Goal: Task Accomplishment & Management: Manage account settings

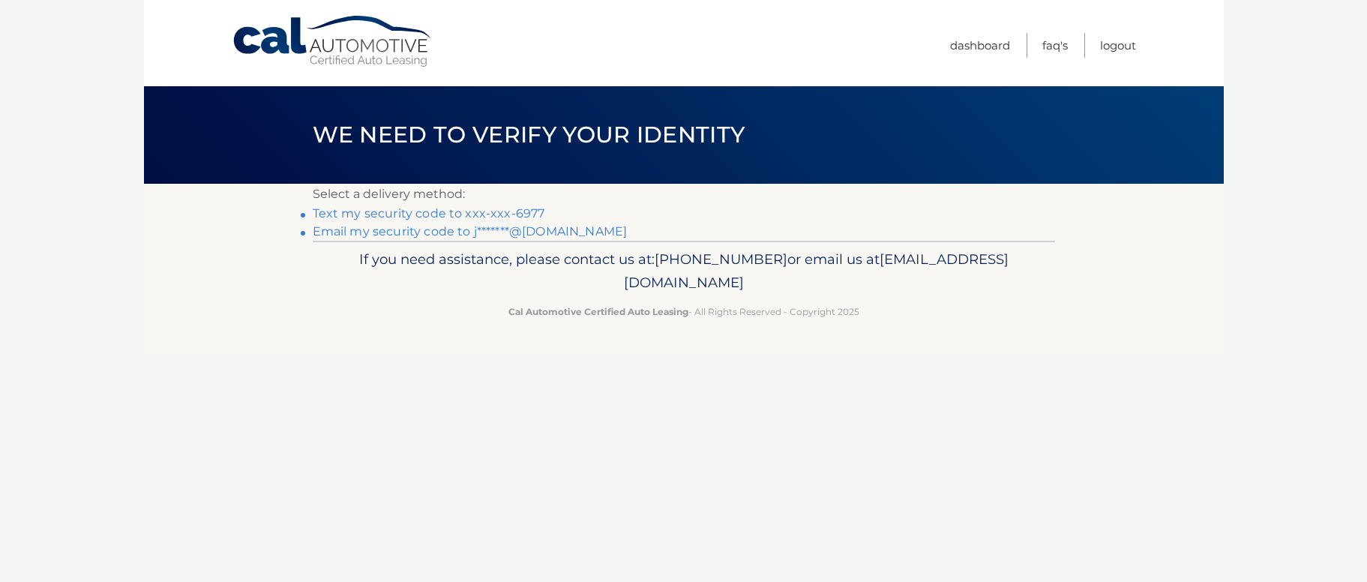
click at [461, 210] on link "Text my security code to xxx-xxx-6977" at bounding box center [429, 213] width 233 height 14
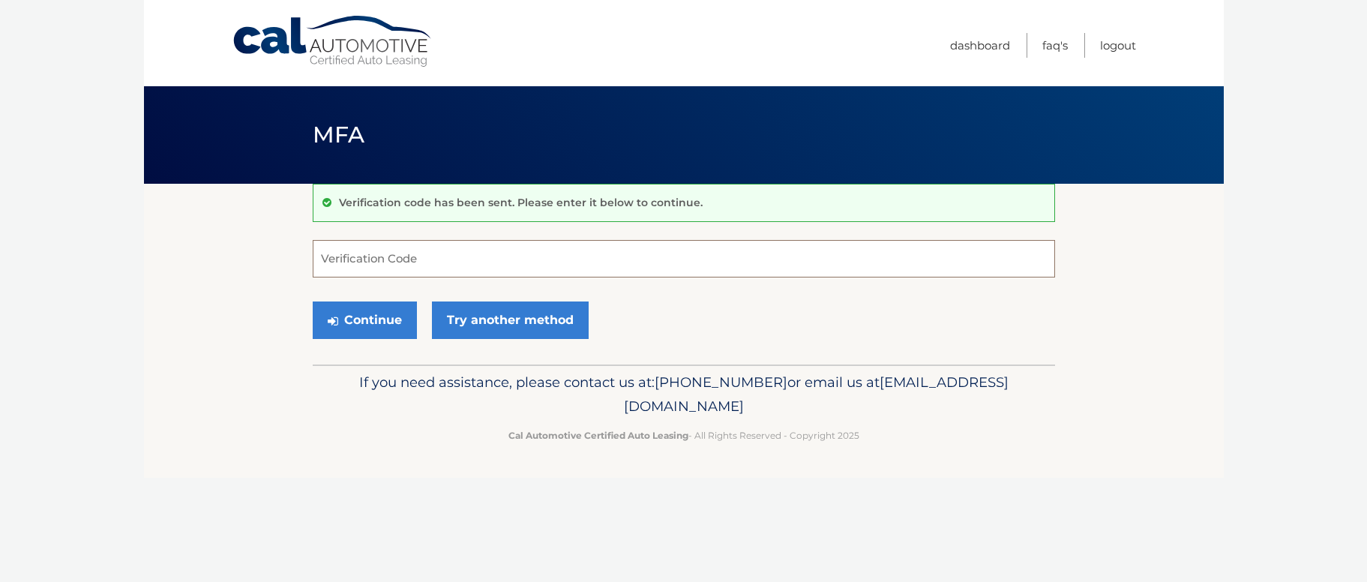
click at [554, 266] on input "Verification Code" at bounding box center [684, 259] width 743 height 38
click at [592, 263] on input "Verification Code" at bounding box center [684, 259] width 743 height 38
type input "349612"
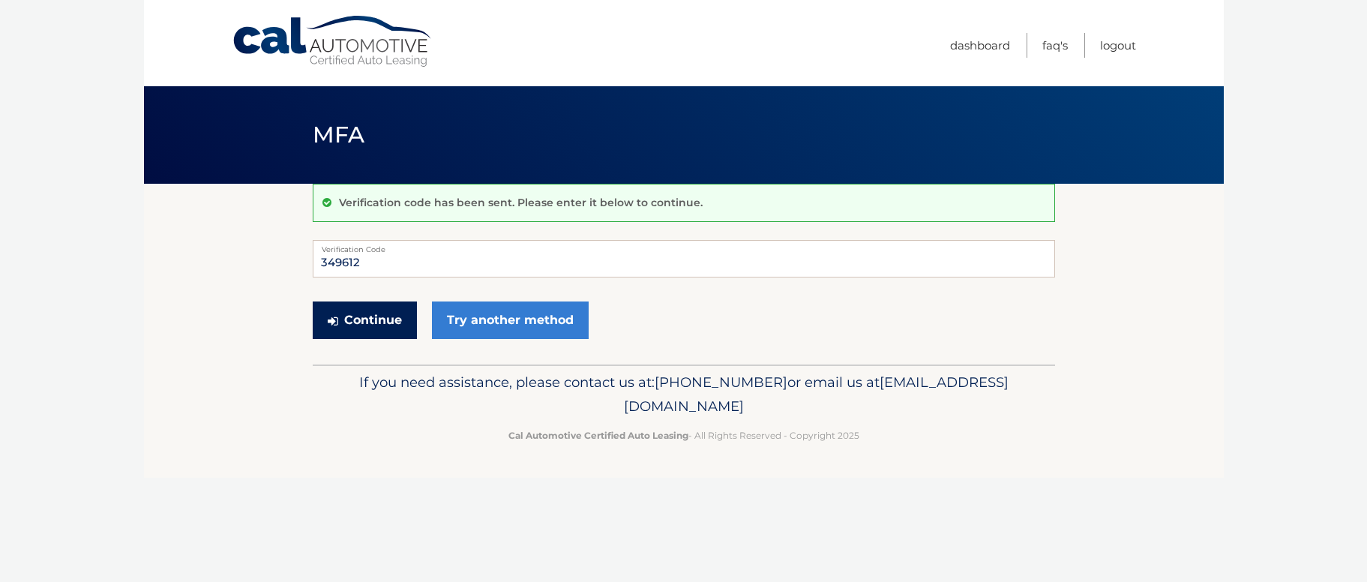
click at [384, 316] on button "Continue" at bounding box center [365, 321] width 104 height 38
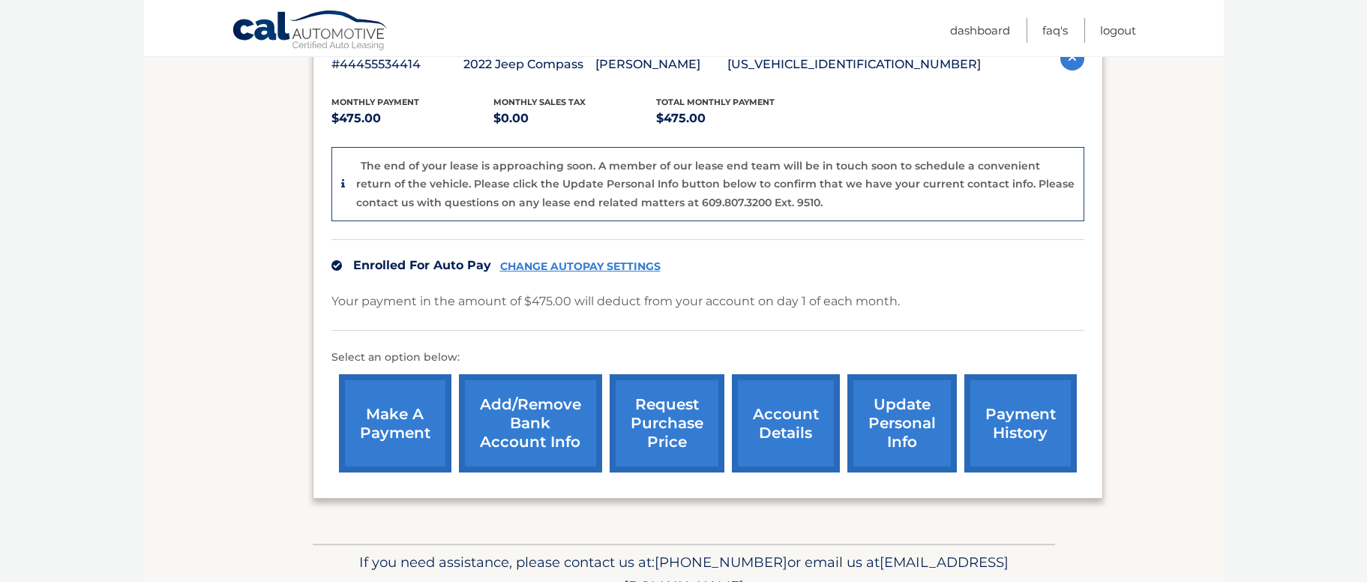
scroll to position [314, 0]
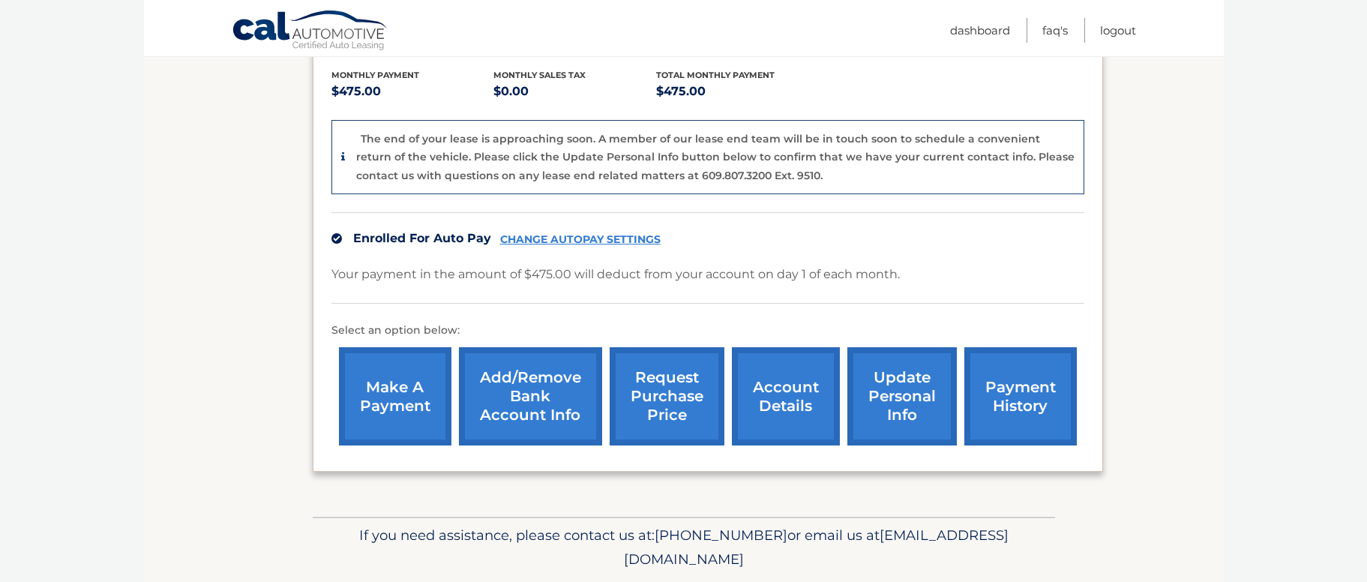
click at [776, 400] on link "account details" at bounding box center [786, 396] width 108 height 98
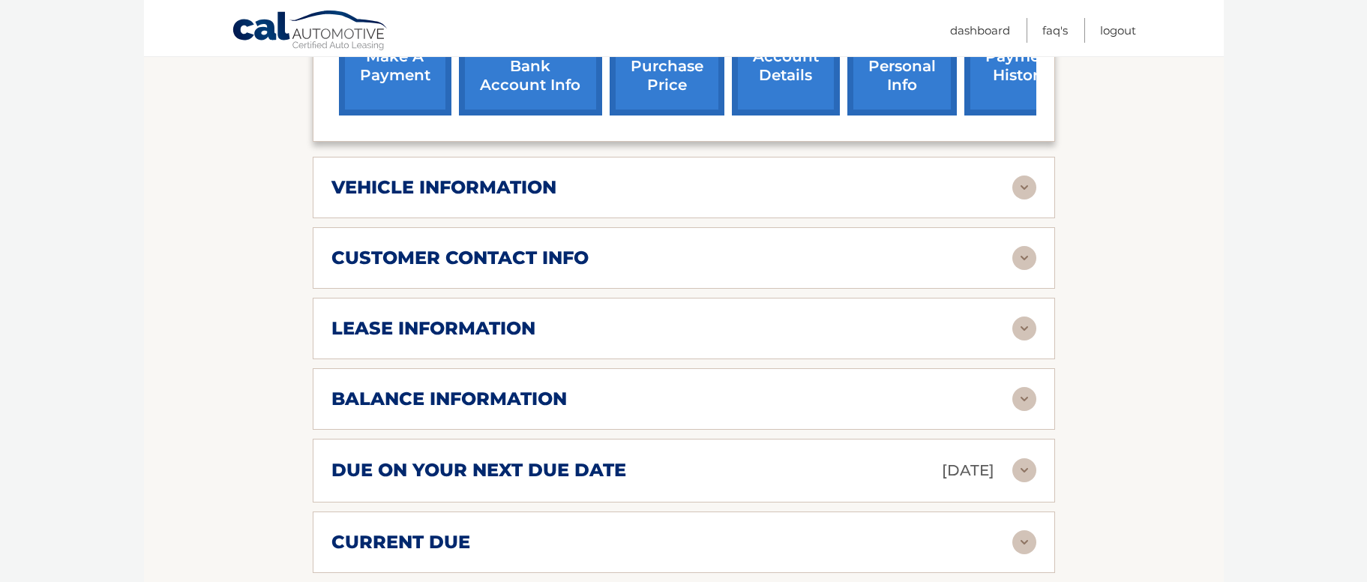
scroll to position [616, 0]
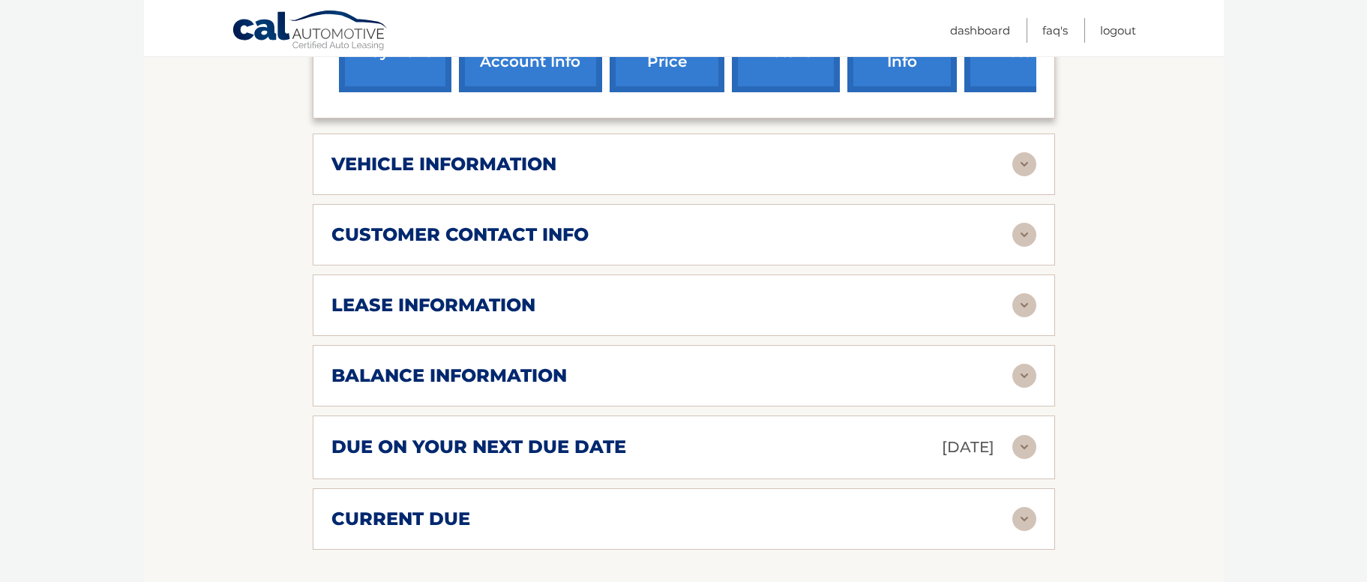
click at [1026, 152] on img at bounding box center [1025, 164] width 24 height 24
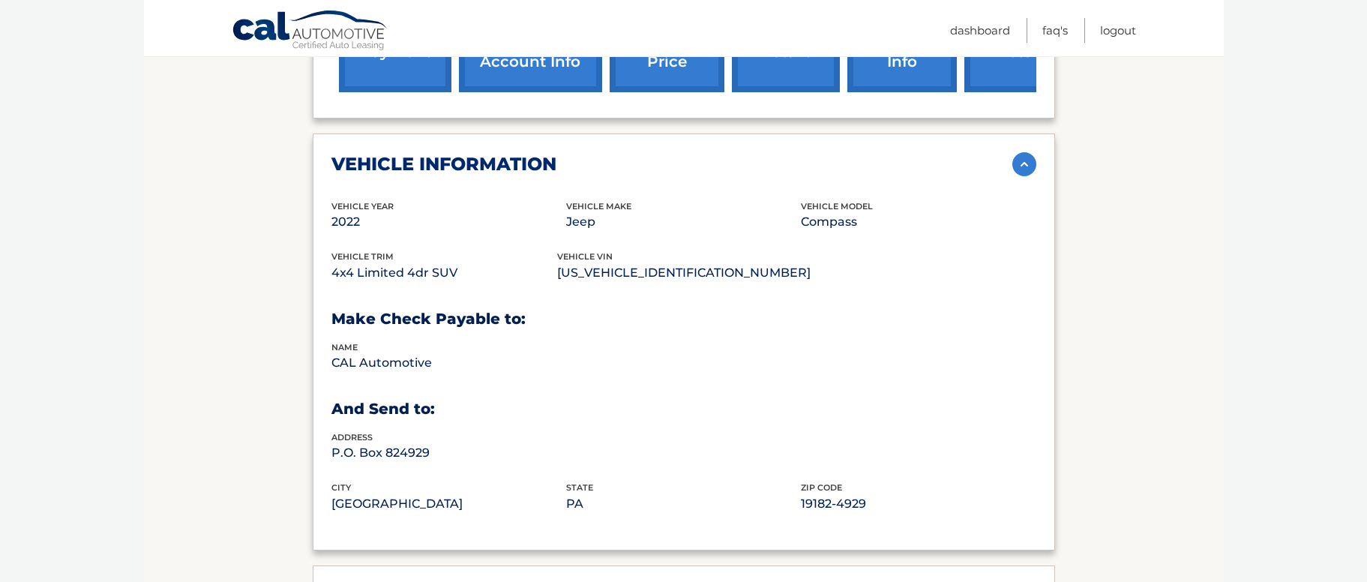
click at [1026, 152] on img at bounding box center [1025, 164] width 24 height 24
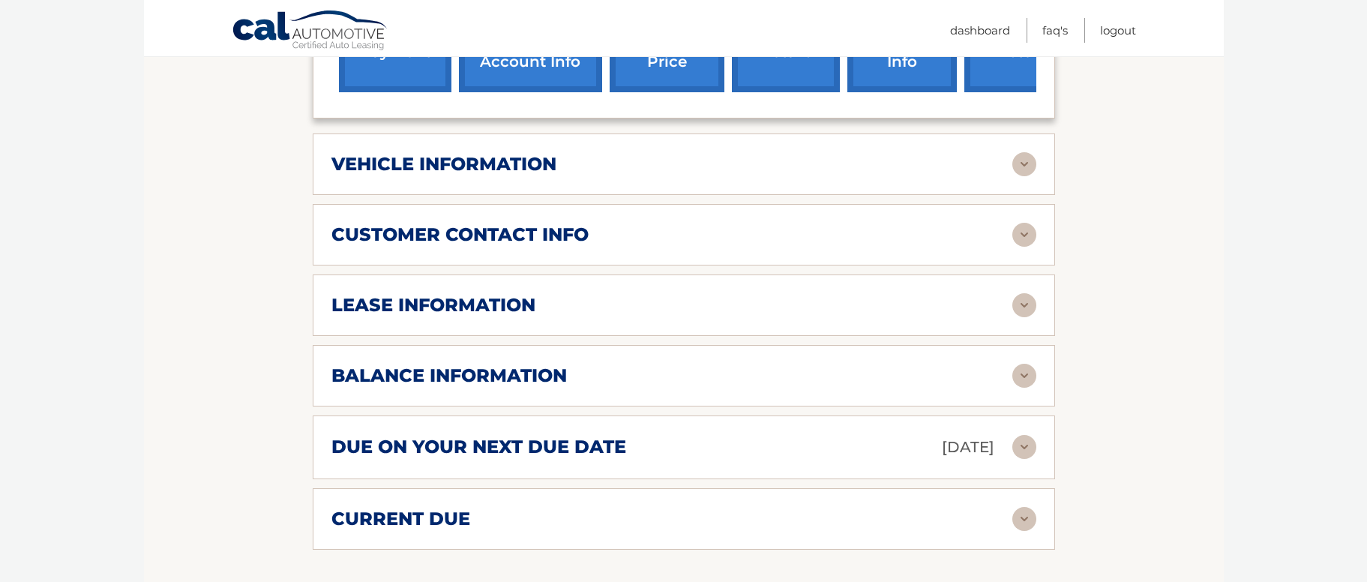
click at [1031, 293] on img at bounding box center [1025, 305] width 24 height 24
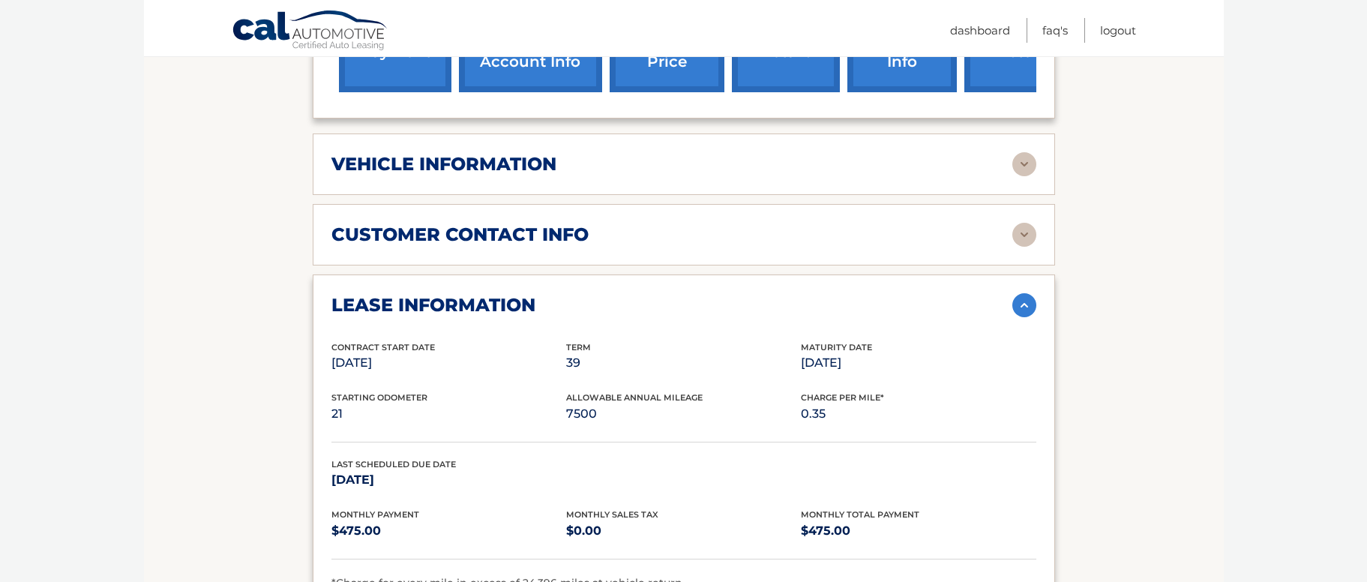
click at [1031, 293] on img at bounding box center [1025, 305] width 24 height 24
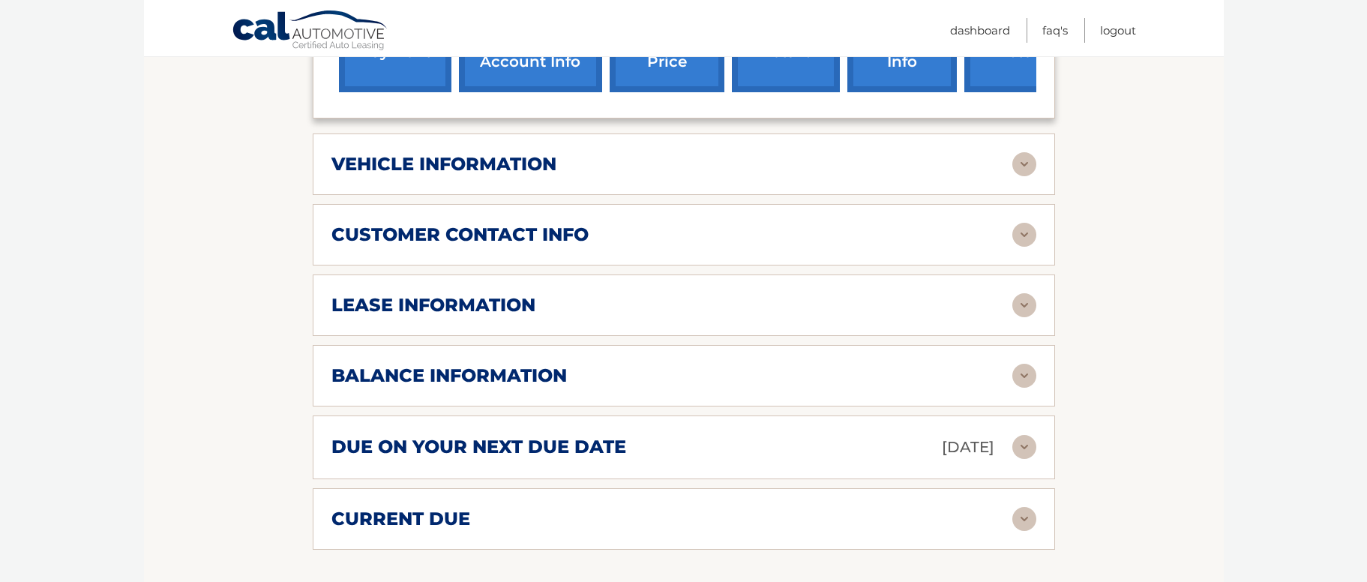
click at [1031, 293] on img at bounding box center [1025, 305] width 24 height 24
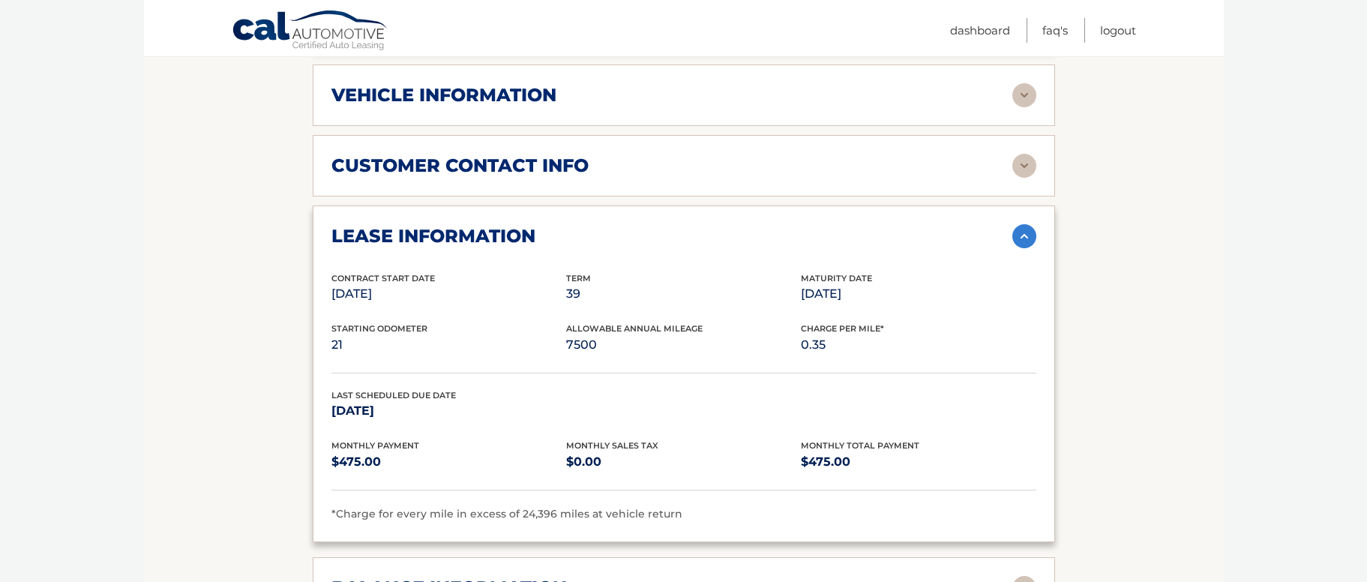
scroll to position [688, 0]
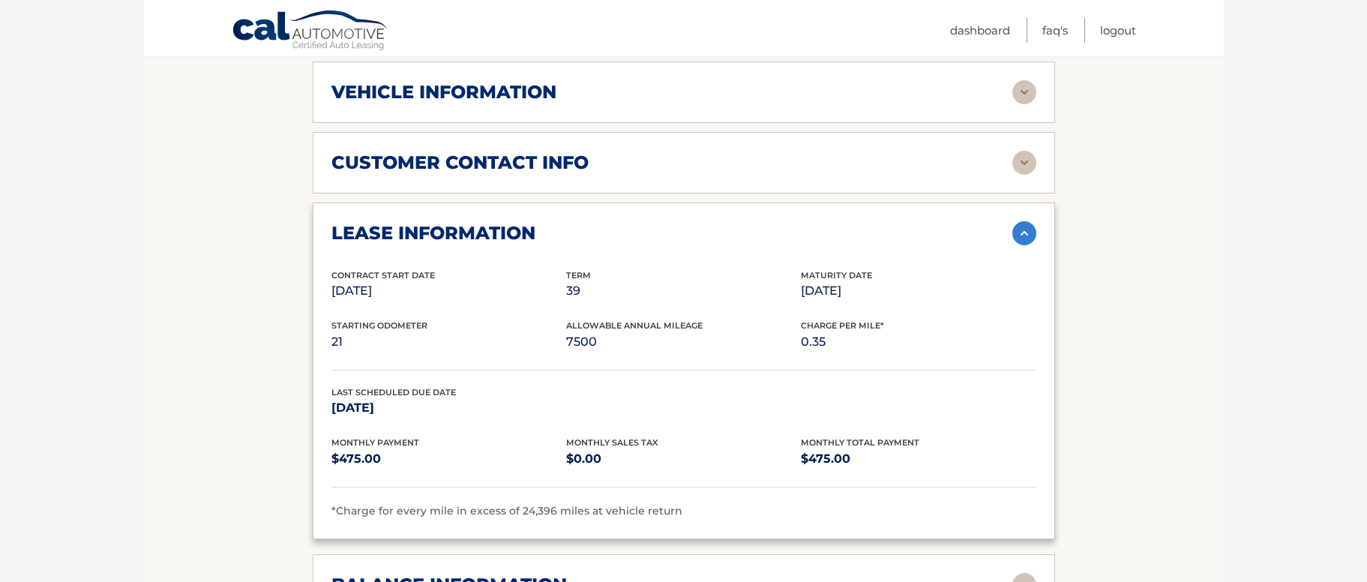
click at [1034, 221] on img at bounding box center [1025, 233] width 24 height 24
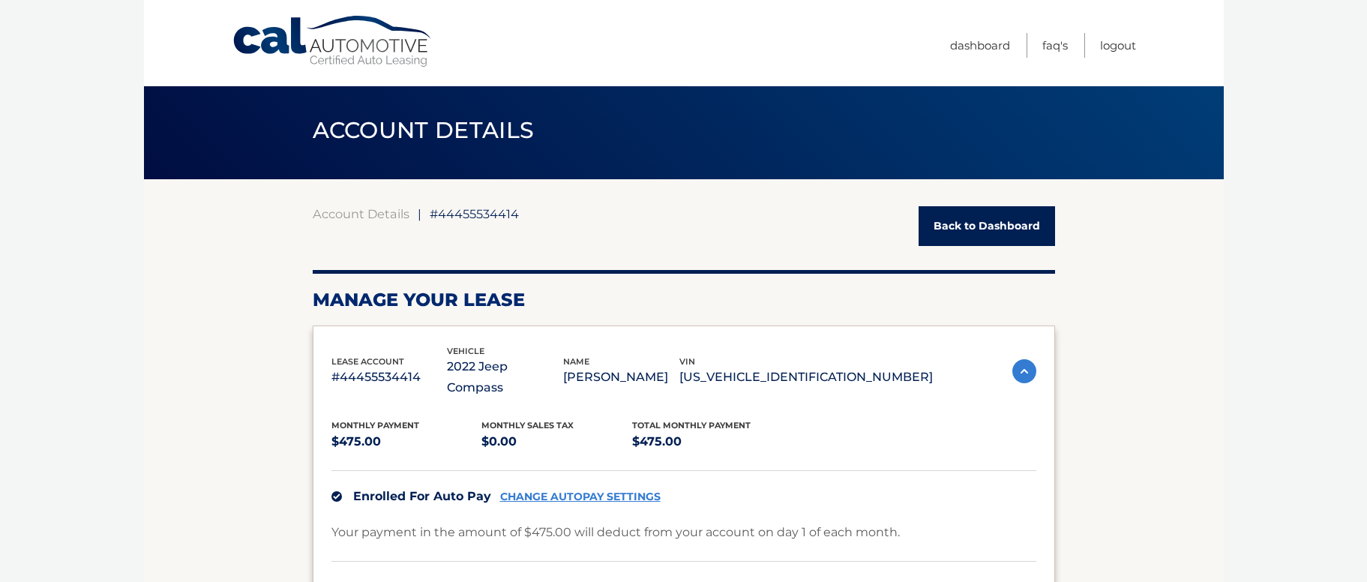
scroll to position [0, 0]
